Goal: Book appointment/travel/reservation

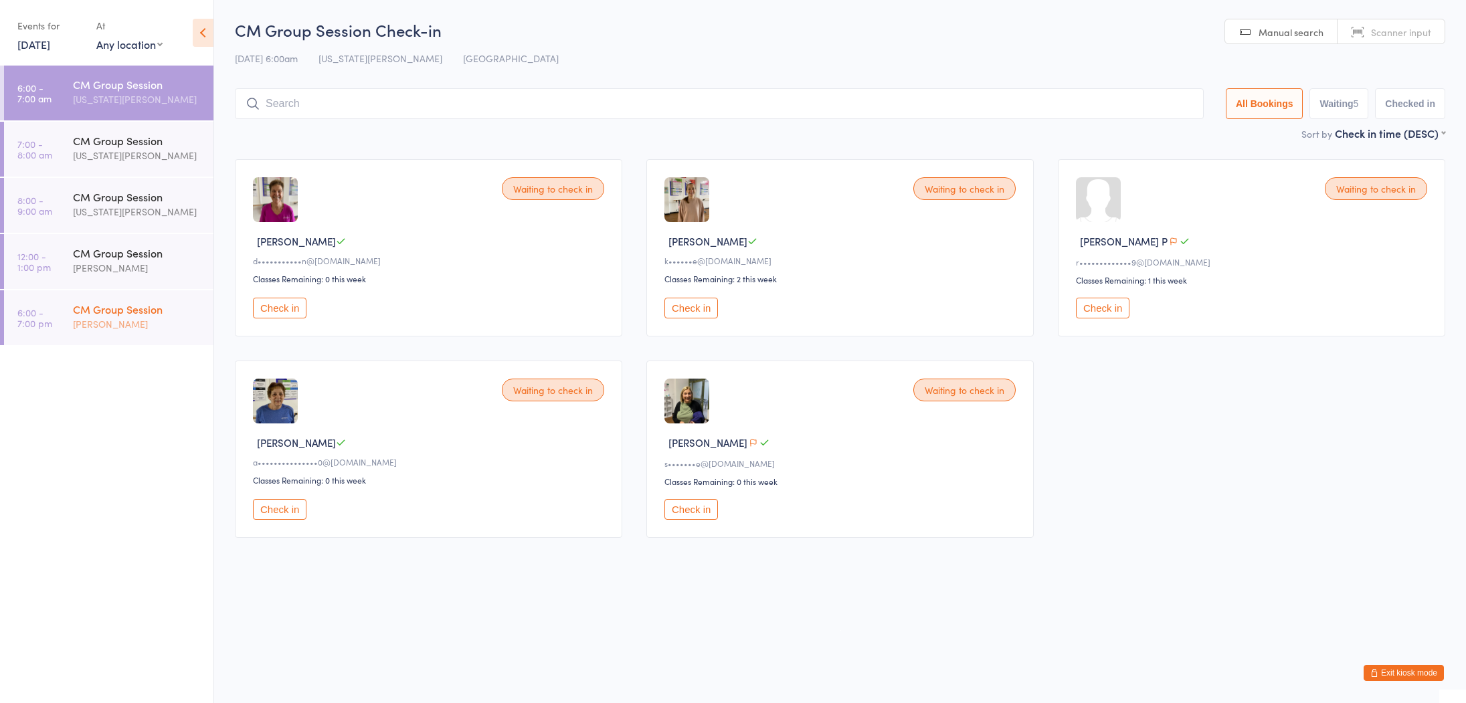
click at [150, 325] on div "[PERSON_NAME]" at bounding box center [137, 324] width 129 height 15
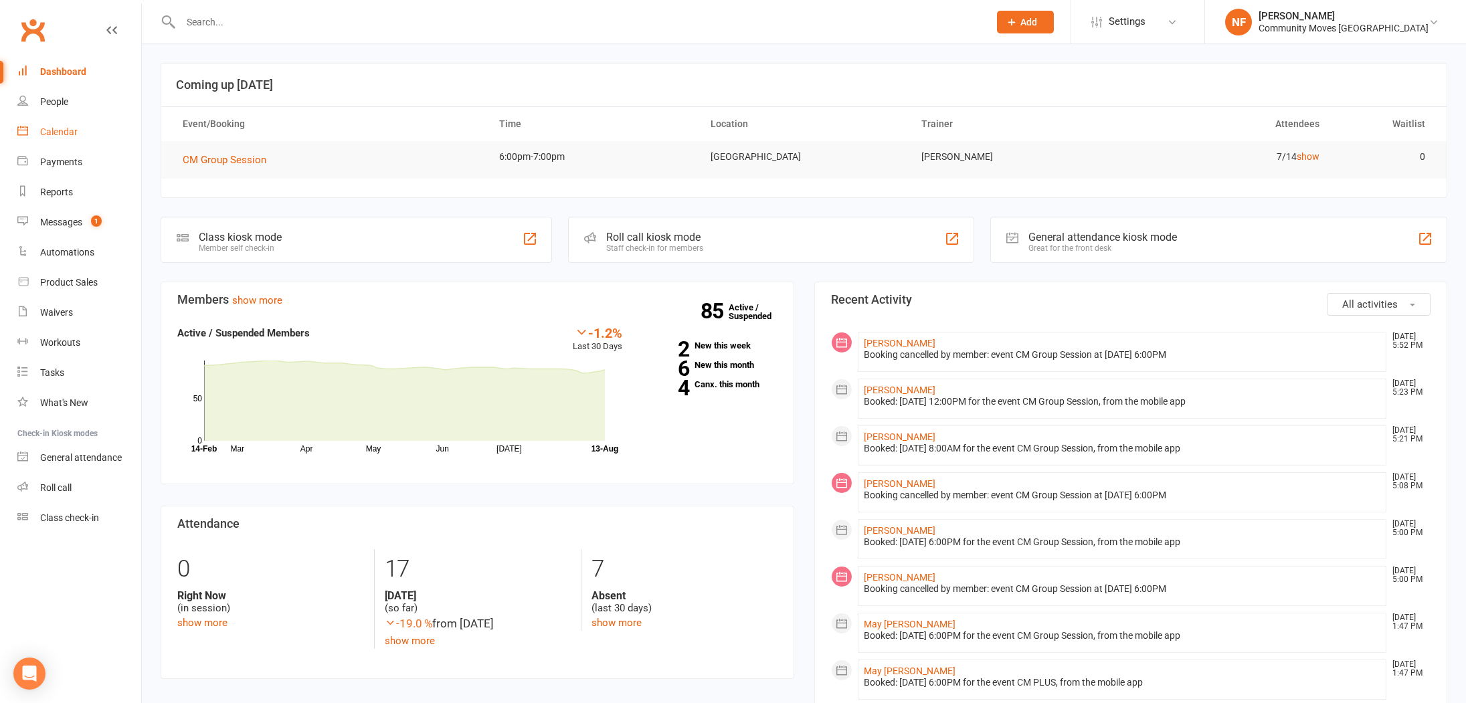
click at [56, 127] on div "Calendar" at bounding box center [58, 131] width 37 height 11
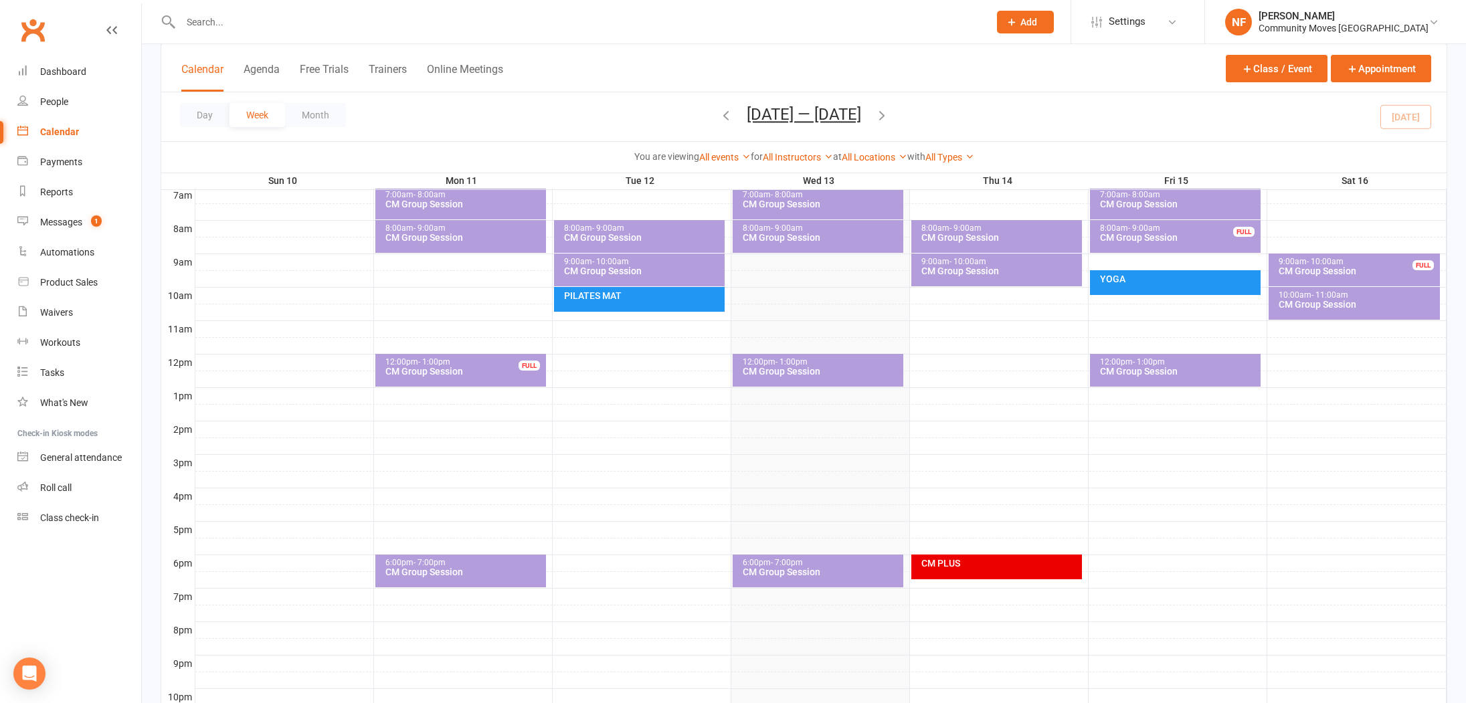
scroll to position [410, 0]
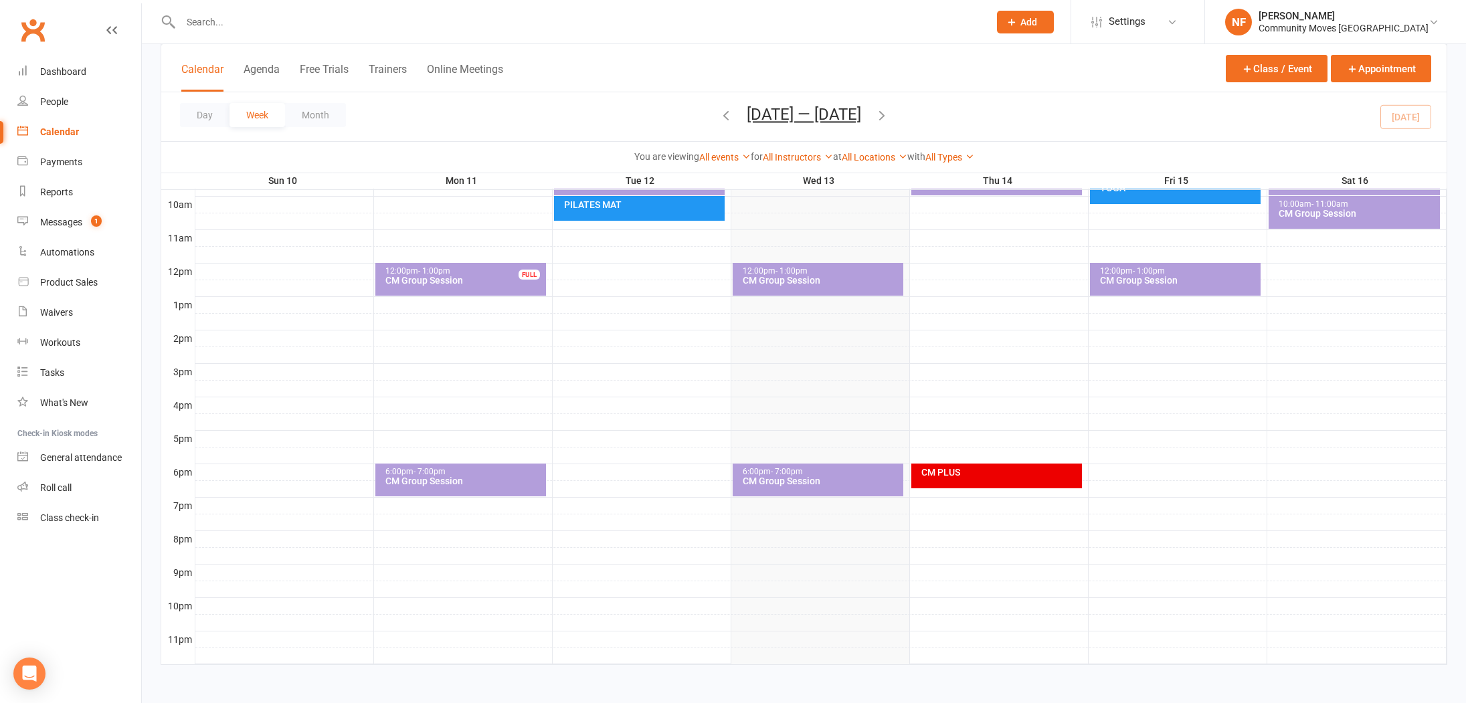
click at [821, 480] on div "CM Group Session" at bounding box center [821, 481] width 159 height 9
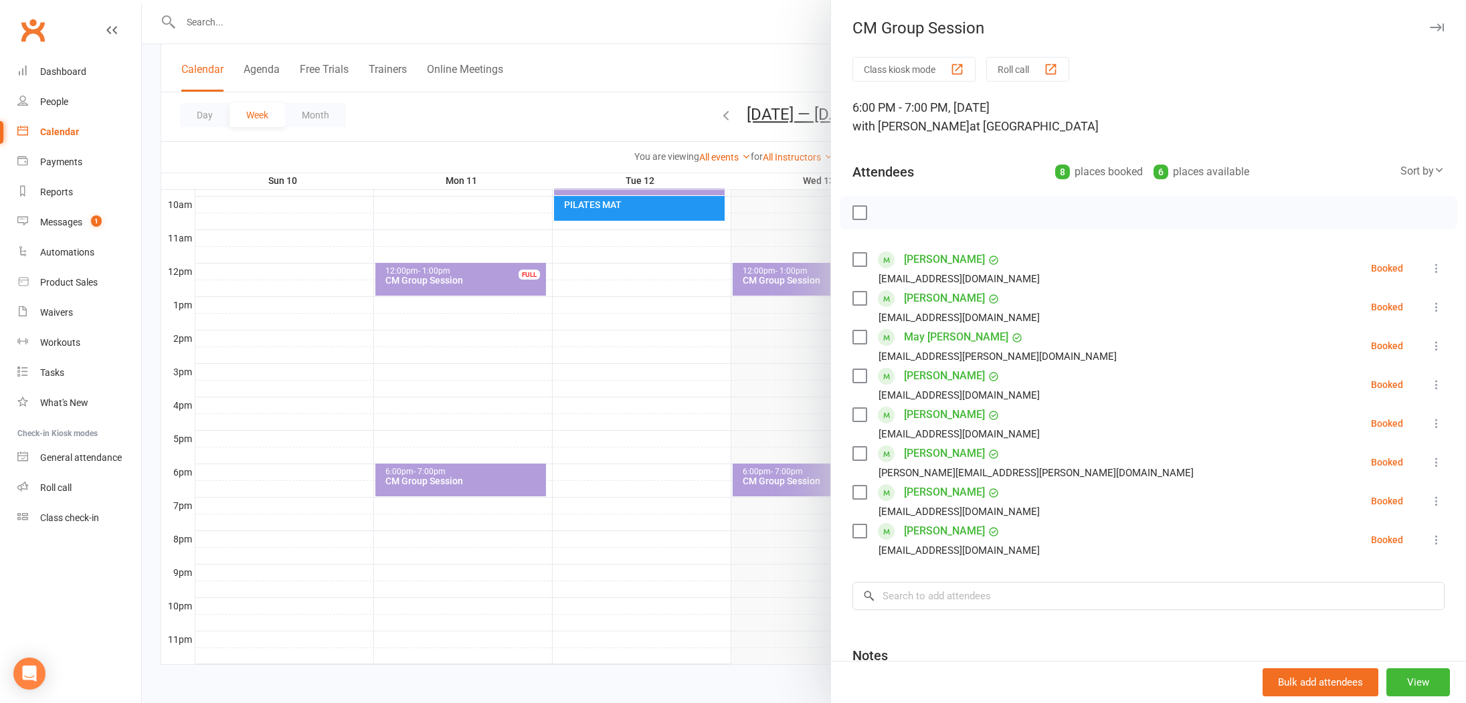
click at [856, 259] on label at bounding box center [859, 259] width 13 height 13
click at [859, 301] on label at bounding box center [859, 298] width 13 height 13
click at [863, 338] on label at bounding box center [859, 337] width 13 height 13
drag, startPoint x: 861, startPoint y: 377, endPoint x: 857, endPoint y: 410, distance: 33.8
click at [861, 377] on label at bounding box center [859, 375] width 13 height 13
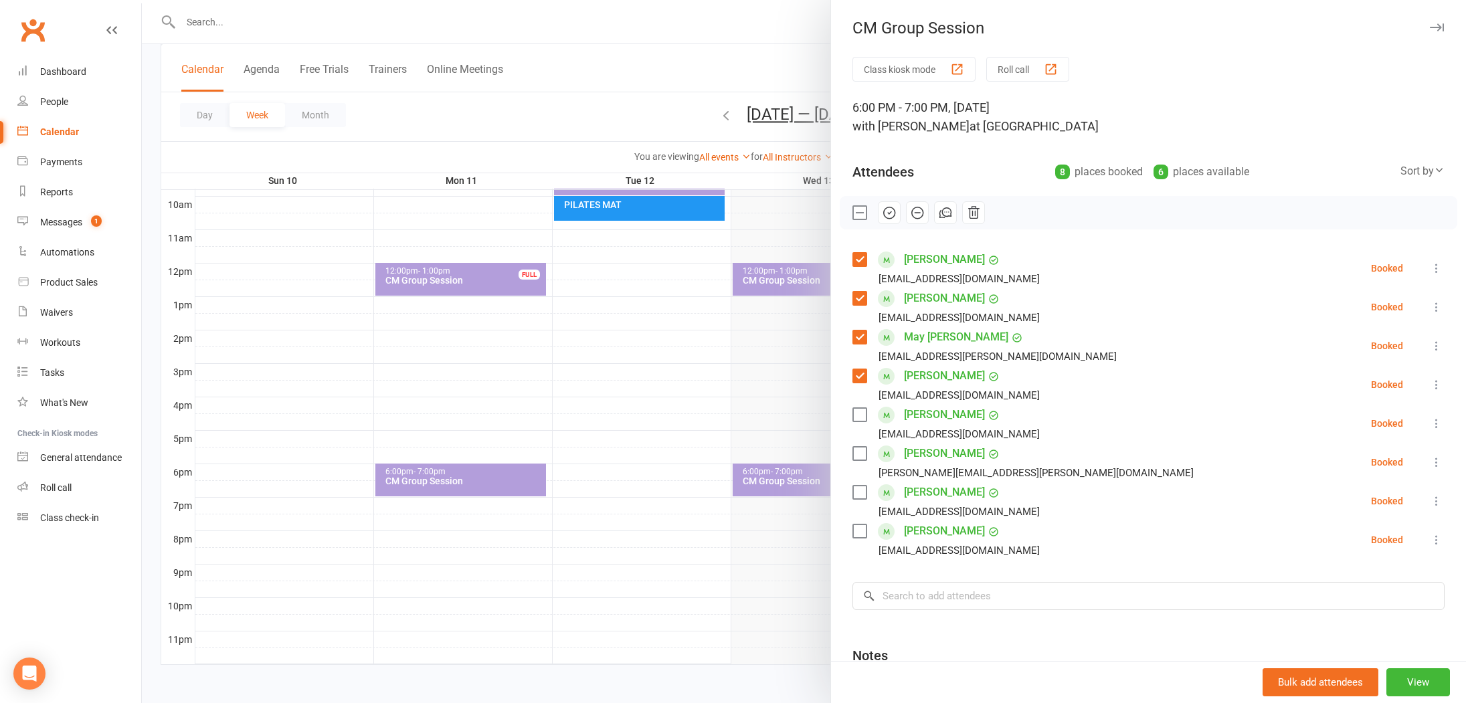
click at [861, 414] on label at bounding box center [859, 414] width 13 height 13
click at [861, 452] on label at bounding box center [859, 453] width 13 height 13
click at [859, 493] on label at bounding box center [859, 492] width 13 height 13
click at [855, 529] on label at bounding box center [859, 531] width 13 height 13
click at [907, 602] on input "search" at bounding box center [1149, 596] width 592 height 28
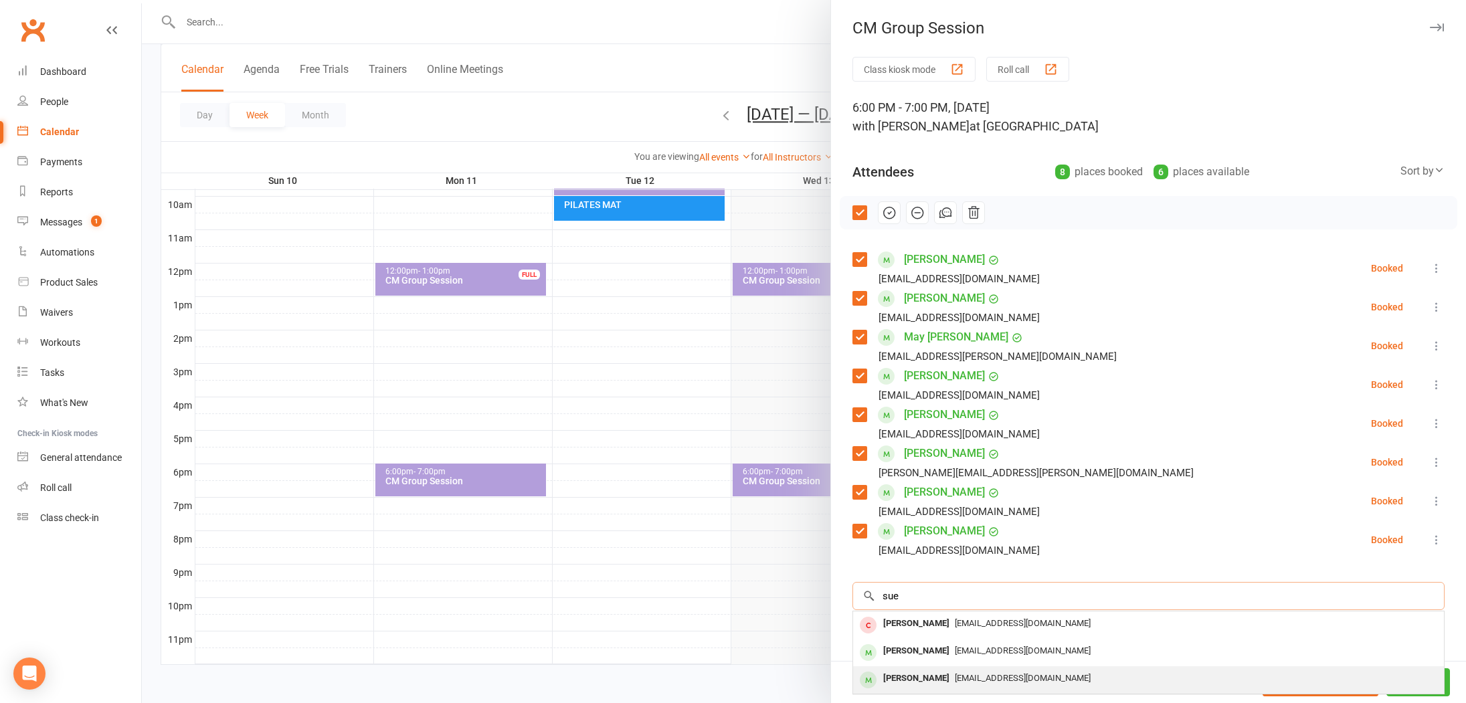
type input "sue"
click at [1087, 679] on div "sonicbaird66@gmail.com" at bounding box center [1149, 678] width 580 height 19
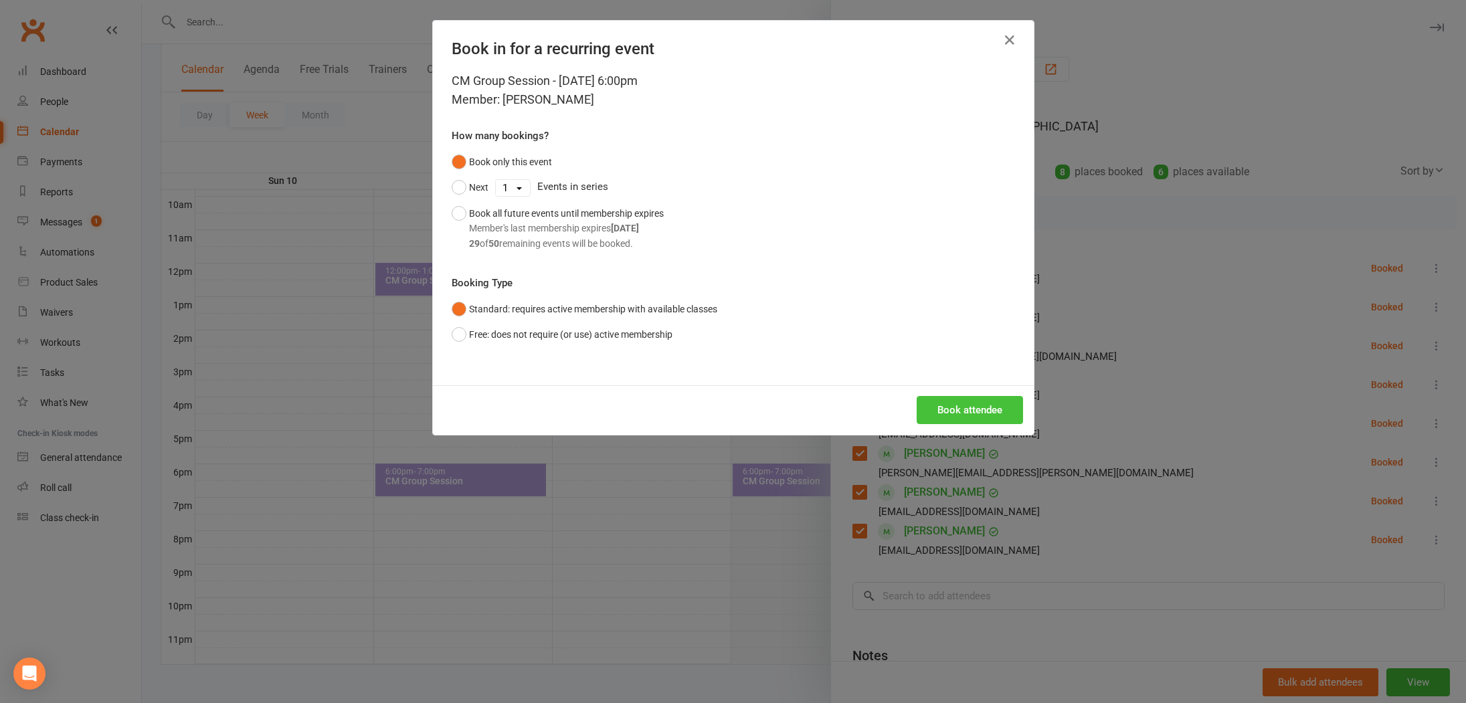
click at [966, 412] on button "Book attendee" at bounding box center [970, 410] width 106 height 28
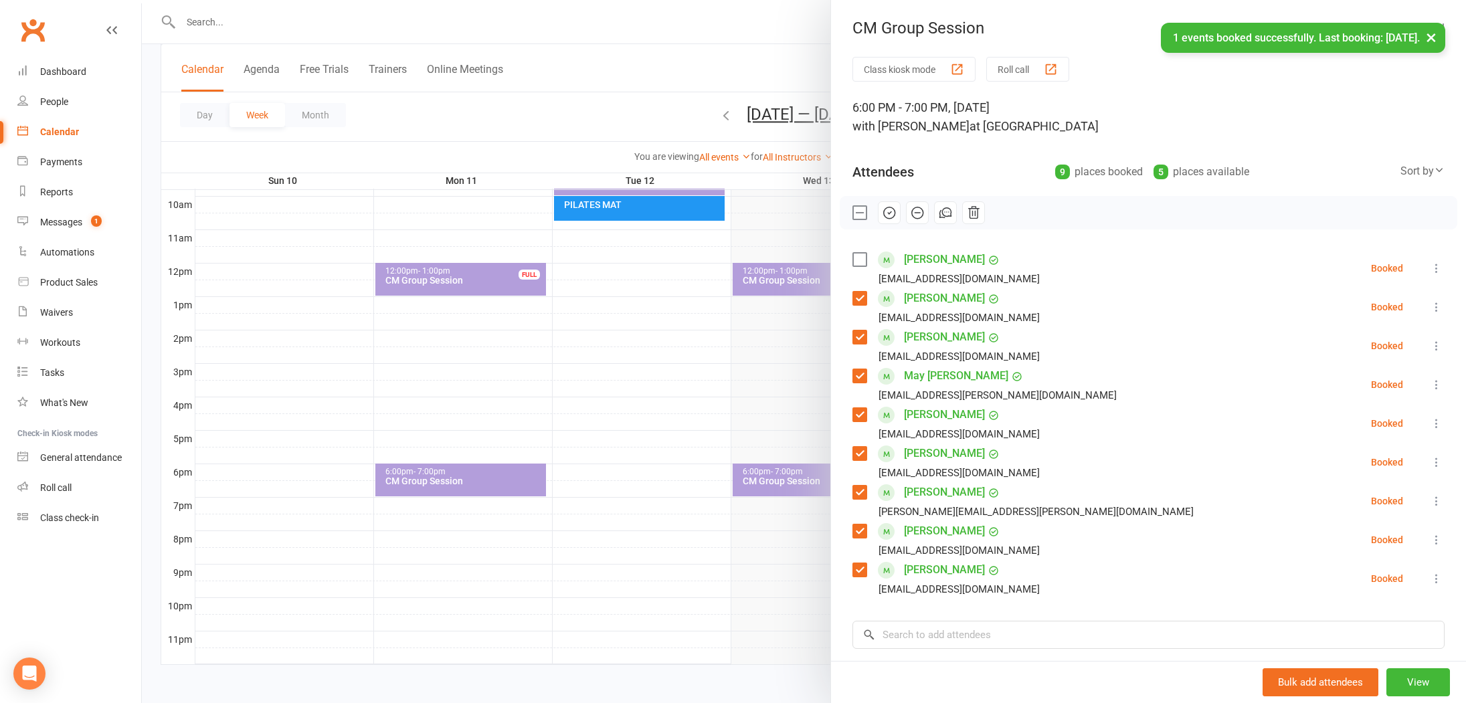
click at [861, 258] on label at bounding box center [859, 259] width 13 height 13
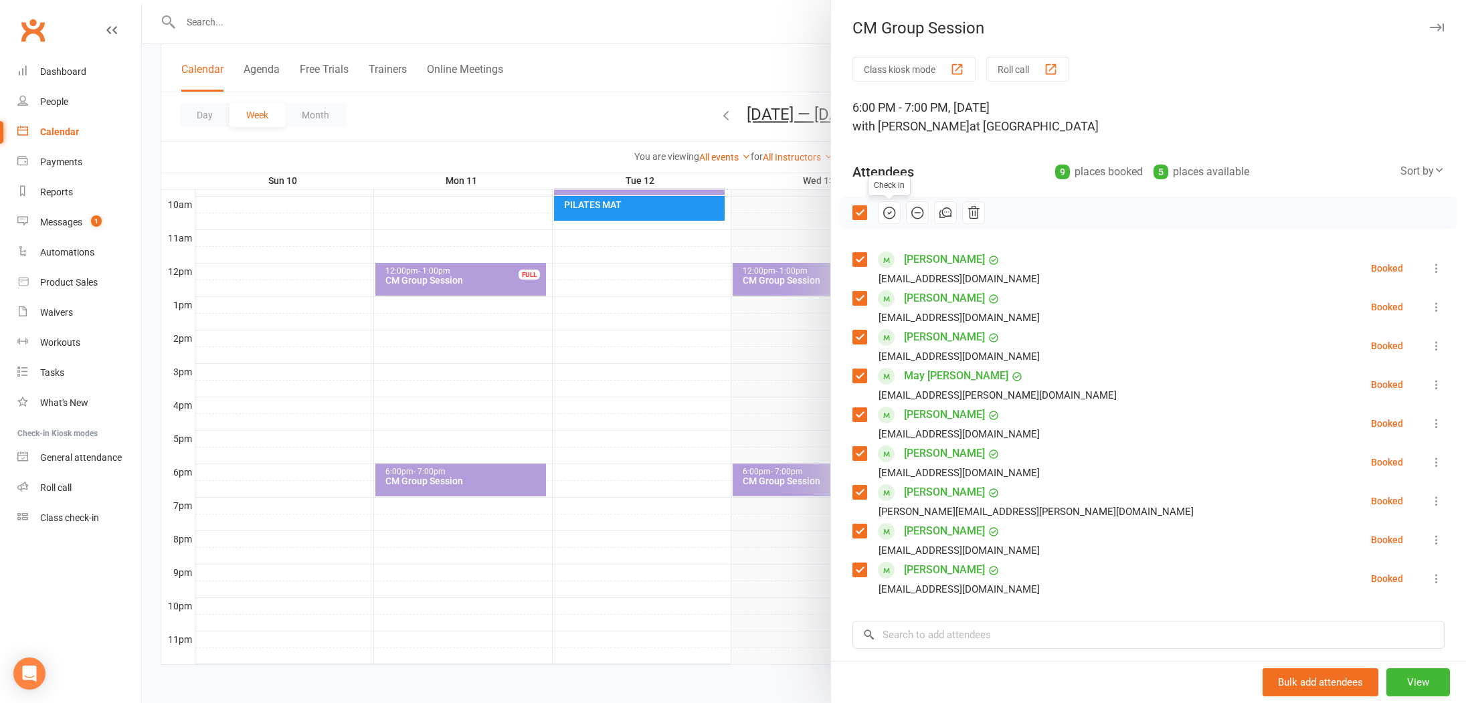
click at [888, 214] on icon "button" at bounding box center [889, 212] width 15 height 15
click at [703, 31] on div at bounding box center [804, 351] width 1324 height 703
